Goal: Communication & Community: Answer question/provide support

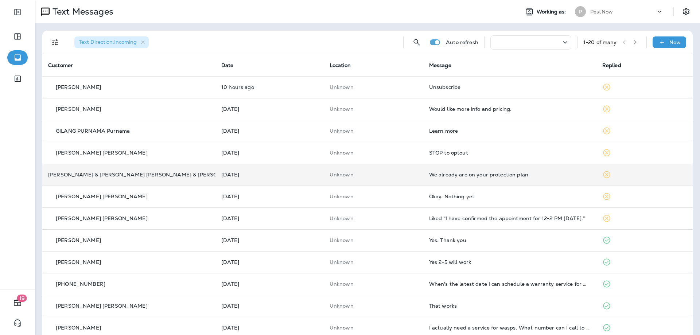
click at [370, 171] on td "We already are on your protection plan." at bounding box center [509, 175] width 173 height 22
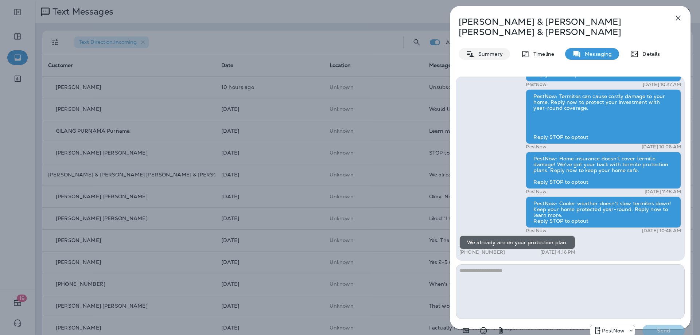
click at [370, 56] on p "Summary" at bounding box center [489, 54] width 28 height 6
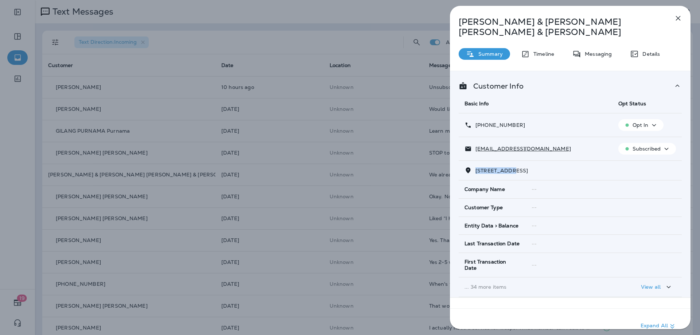
drag, startPoint x: 515, startPoint y: 170, endPoint x: 474, endPoint y: 170, distance: 40.5
click at [370, 170] on p "[STREET_ADDRESS]" at bounding box center [500, 171] width 56 height 6
copy span "6811 WOODLAN"
click at [370, 50] on div "Messaging" at bounding box center [592, 54] width 54 height 12
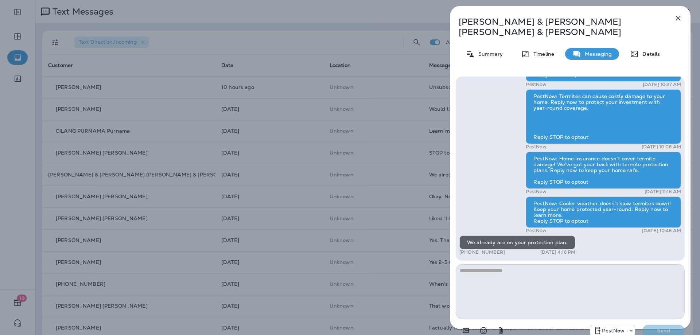
click at [370, 289] on textarea at bounding box center [570, 291] width 229 height 55
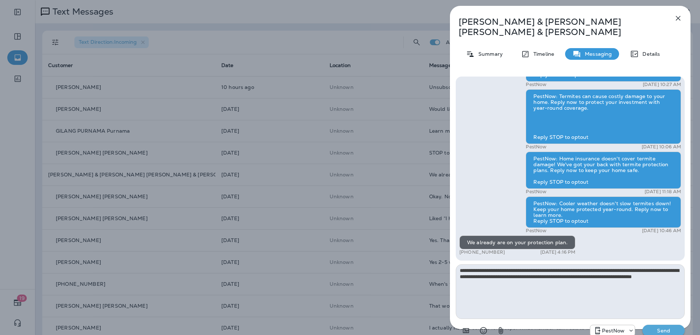
type textarea "**********"
click at [370, 325] on button "Send" at bounding box center [663, 331] width 42 height 12
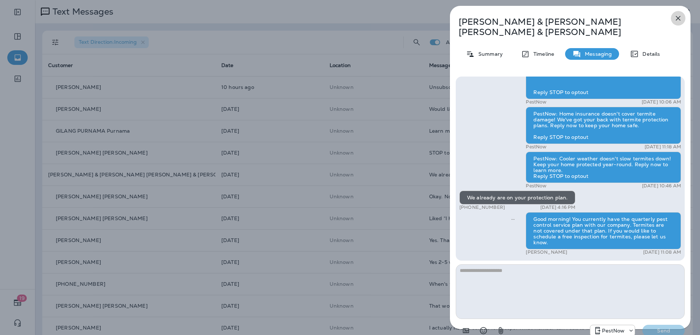
click at [370, 22] on icon "button" at bounding box center [678, 18] width 9 height 9
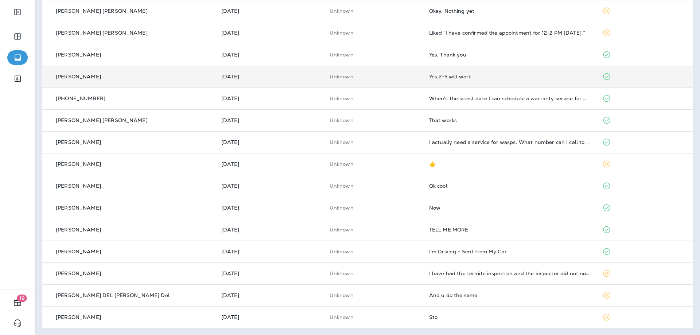
scroll to position [186, 0]
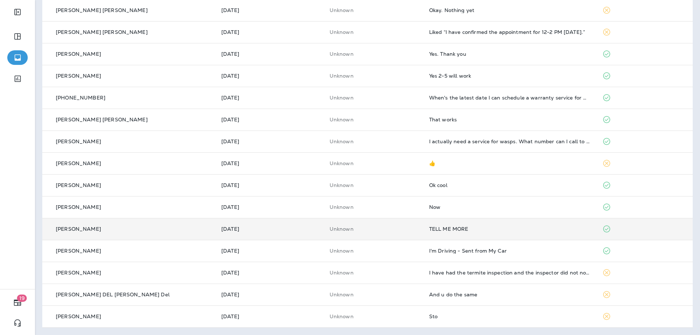
click at [370, 227] on div "TELL ME MORE" at bounding box center [509, 229] width 161 height 6
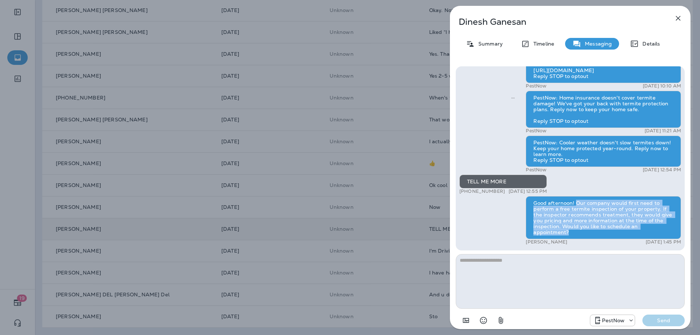
drag, startPoint x: 576, startPoint y: 200, endPoint x: 603, endPoint y: 235, distance: 43.7
click at [370, 235] on div "Good afternoon! Our company would first need to perform a free termite inspecti…" at bounding box center [603, 217] width 155 height 43
copy div "Our company would first need to perform a free termite inspection of your prope…"
click at [370, 15] on icon "button" at bounding box center [678, 18] width 9 height 9
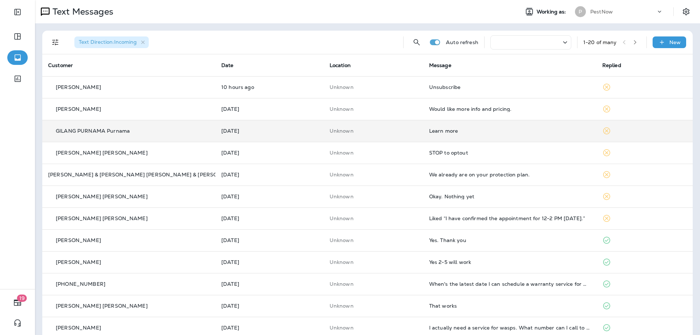
click at [370, 136] on td "Learn more" at bounding box center [509, 131] width 173 height 22
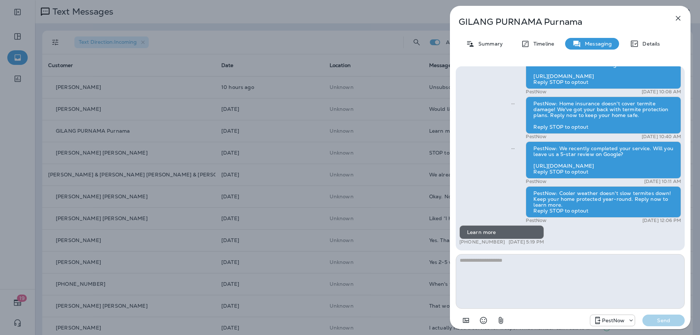
click at [370, 269] on textarea at bounding box center [570, 281] width 229 height 55
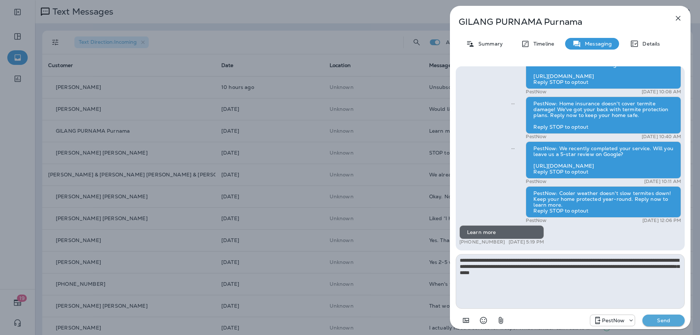
click at [370, 259] on textarea "**********" at bounding box center [570, 281] width 229 height 55
drag, startPoint x: 658, startPoint y: 273, endPoint x: 430, endPoint y: 254, distance: 229.0
click at [370, 254] on div "GILANG PURNAMA Purnama Summary Timeline Messaging Details PestNow: Your home is…" at bounding box center [350, 167] width 700 height 335
type textarea "**********"
click at [370, 326] on button "Send" at bounding box center [663, 321] width 42 height 12
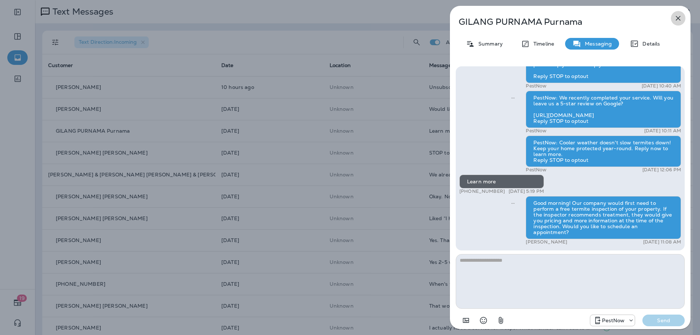
click at [370, 20] on icon "button" at bounding box center [678, 18] width 9 height 9
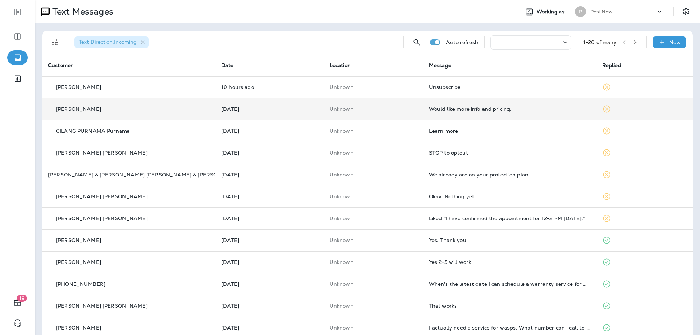
click at [370, 113] on td "Would like more info and pricing." at bounding box center [509, 109] width 173 height 22
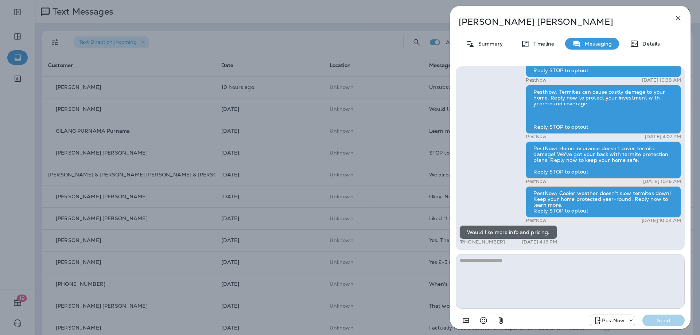
click at [370, 268] on textarea at bounding box center [570, 281] width 229 height 55
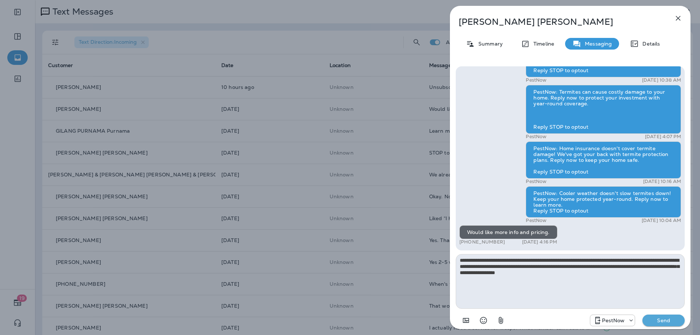
type textarea "**********"
click at [370, 324] on button "Send" at bounding box center [663, 321] width 42 height 12
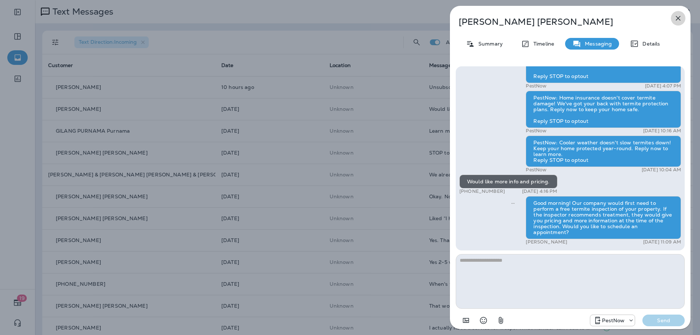
click at [370, 20] on icon "button" at bounding box center [678, 18] width 9 height 9
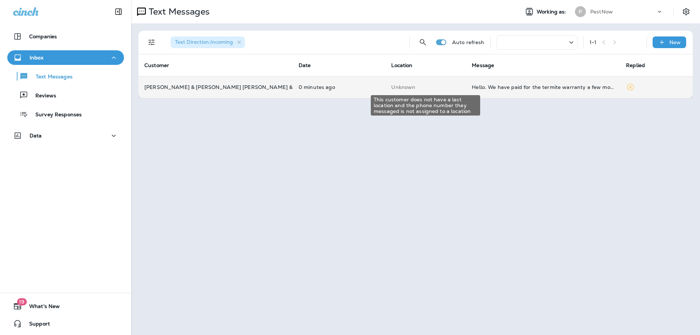
click at [445, 89] on p "Unknown" at bounding box center [425, 87] width 69 height 6
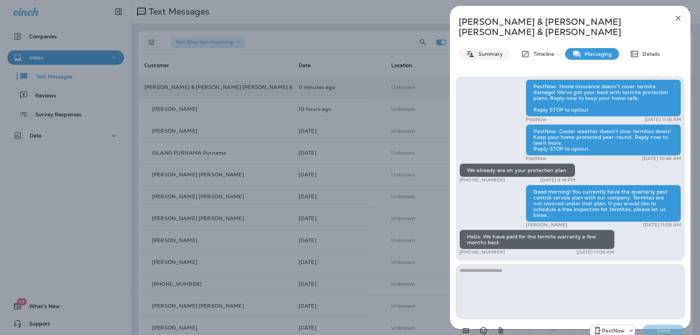
click at [473, 51] on icon at bounding box center [470, 54] width 9 height 9
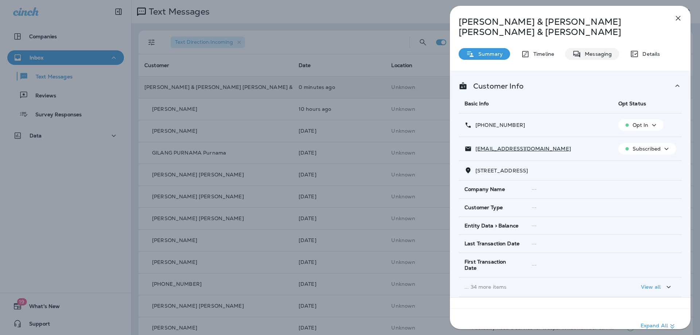
click at [594, 57] on p "Messaging" at bounding box center [596, 54] width 31 height 6
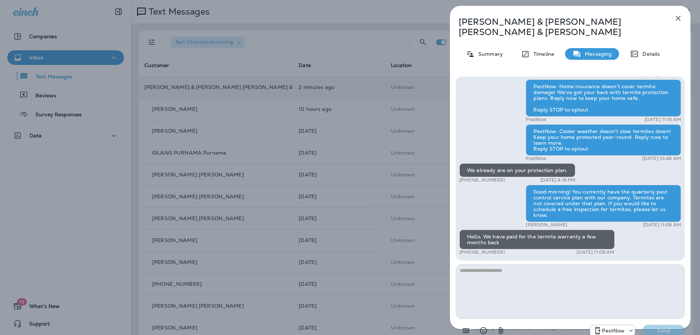
click at [537, 287] on textarea at bounding box center [570, 291] width 229 height 55
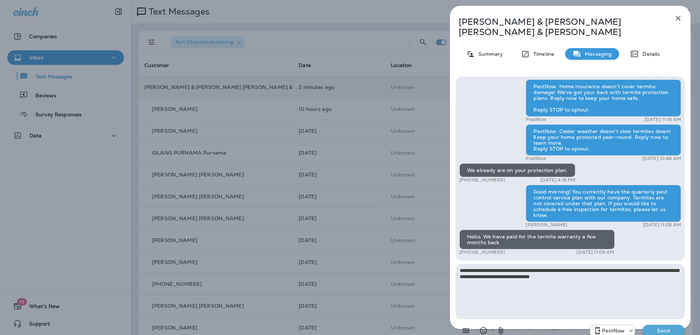
type textarea "**********"
click at [662, 326] on button "Send" at bounding box center [663, 331] width 42 height 12
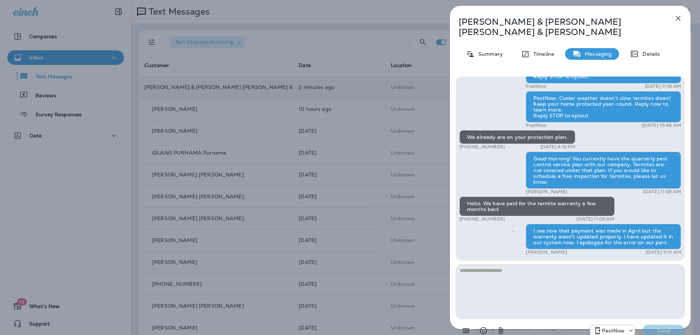
drag, startPoint x: 682, startPoint y: 18, endPoint x: 597, endPoint y: 116, distance: 129.5
click at [682, 18] on icon "button" at bounding box center [678, 18] width 9 height 9
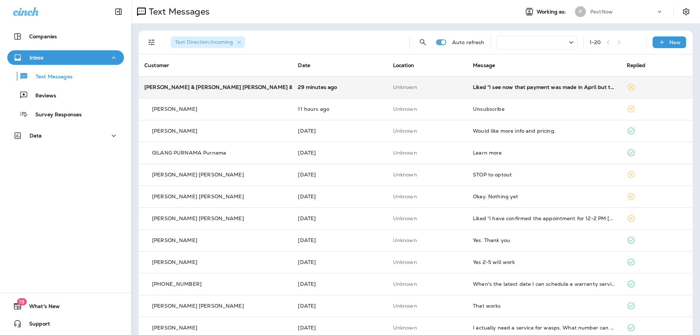
click at [534, 86] on div "Liked “I see now that payment was made in April but the warranty wasn't updated…" at bounding box center [544, 87] width 142 height 6
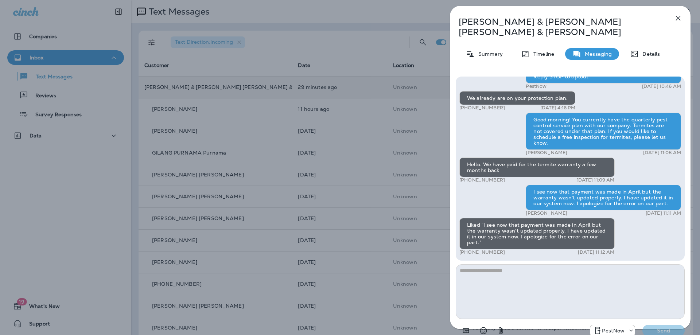
click at [677, 17] on icon "button" at bounding box center [678, 18] width 9 height 9
